Goal: Check status

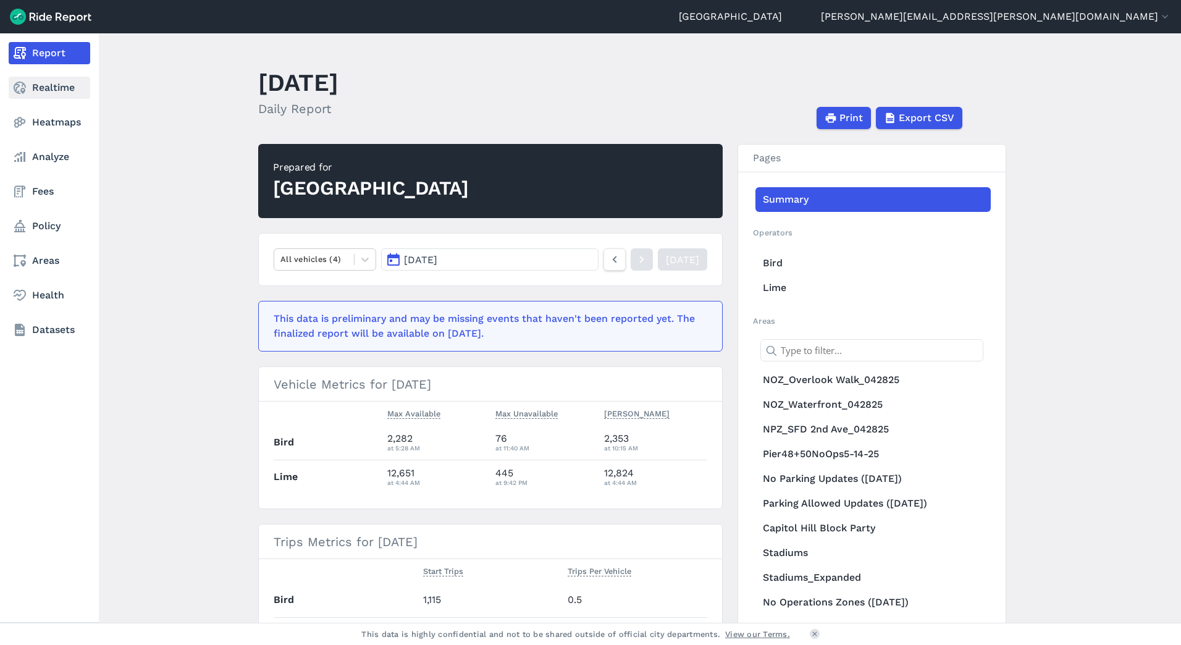
click at [27, 87] on icon at bounding box center [19, 87] width 15 height 15
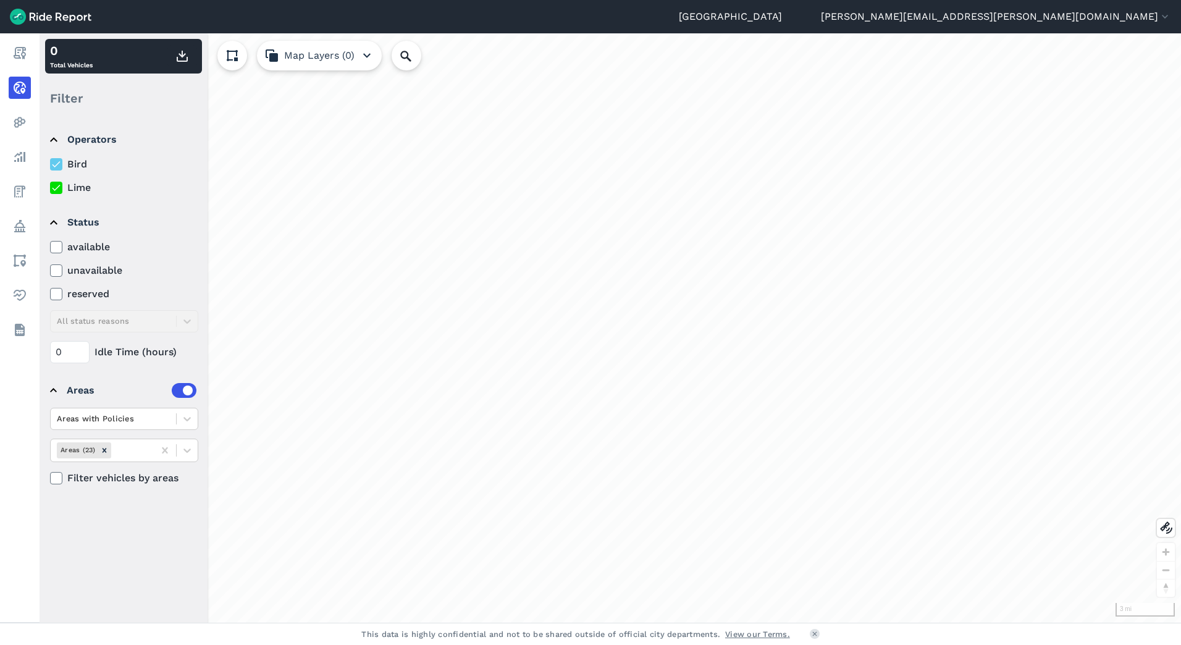
click at [733, 541] on div "loading" at bounding box center [611, 327] width 1142 height 589
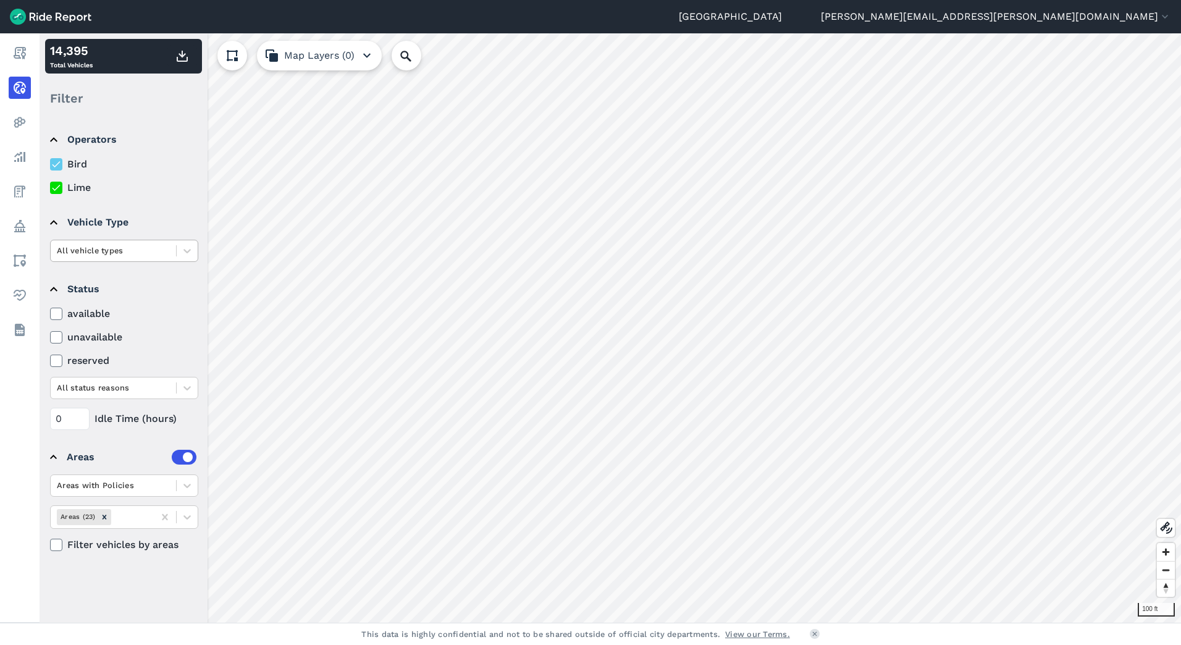
click at [105, 253] on div at bounding box center [113, 250] width 113 height 14
click at [106, 280] on div "ebike" at bounding box center [124, 280] width 148 height 22
click at [145, 247] on div at bounding box center [113, 250] width 113 height 14
click at [146, 280] on div "All vehicle types" at bounding box center [124, 280] width 148 height 22
